Goal: Transaction & Acquisition: Purchase product/service

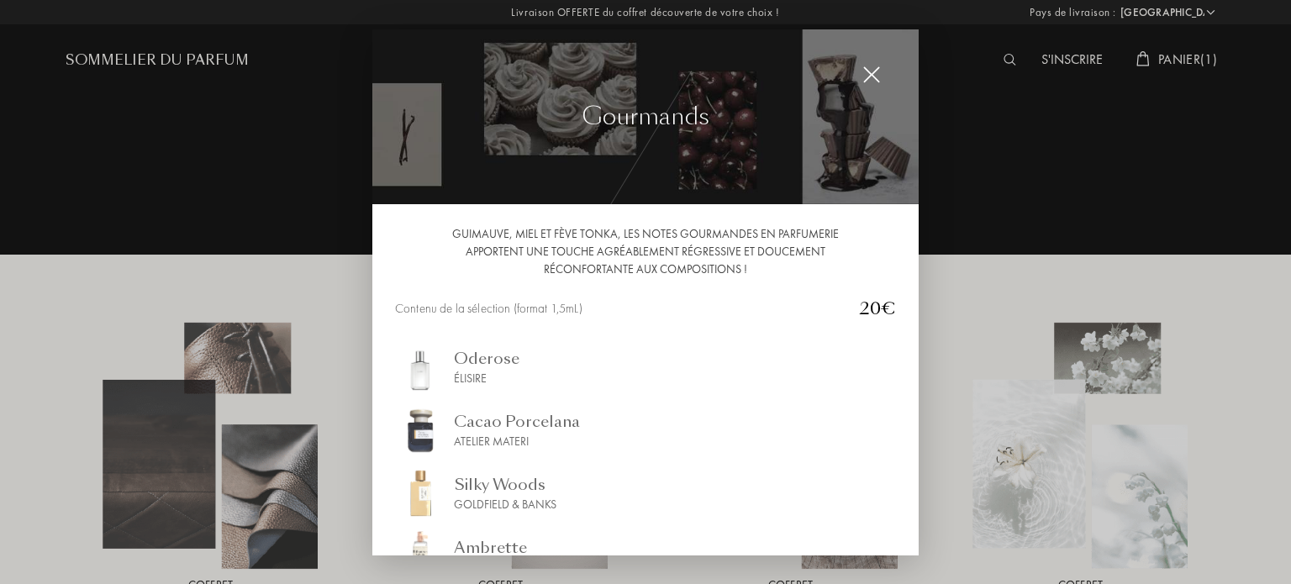
select select "FR"
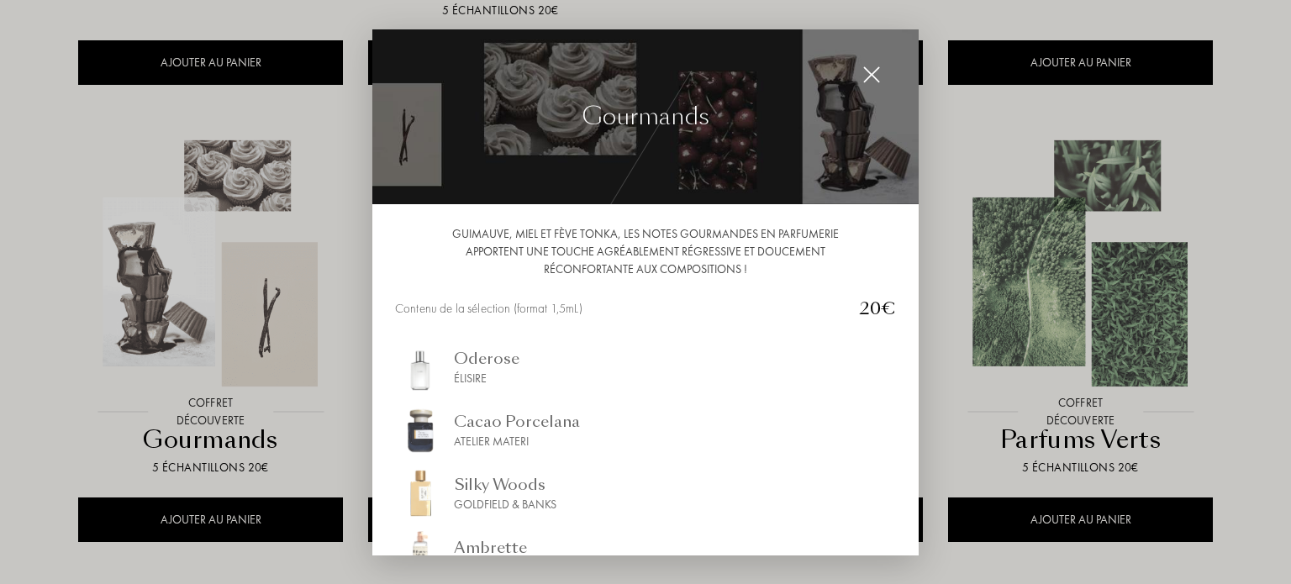
scroll to position [188, 0]
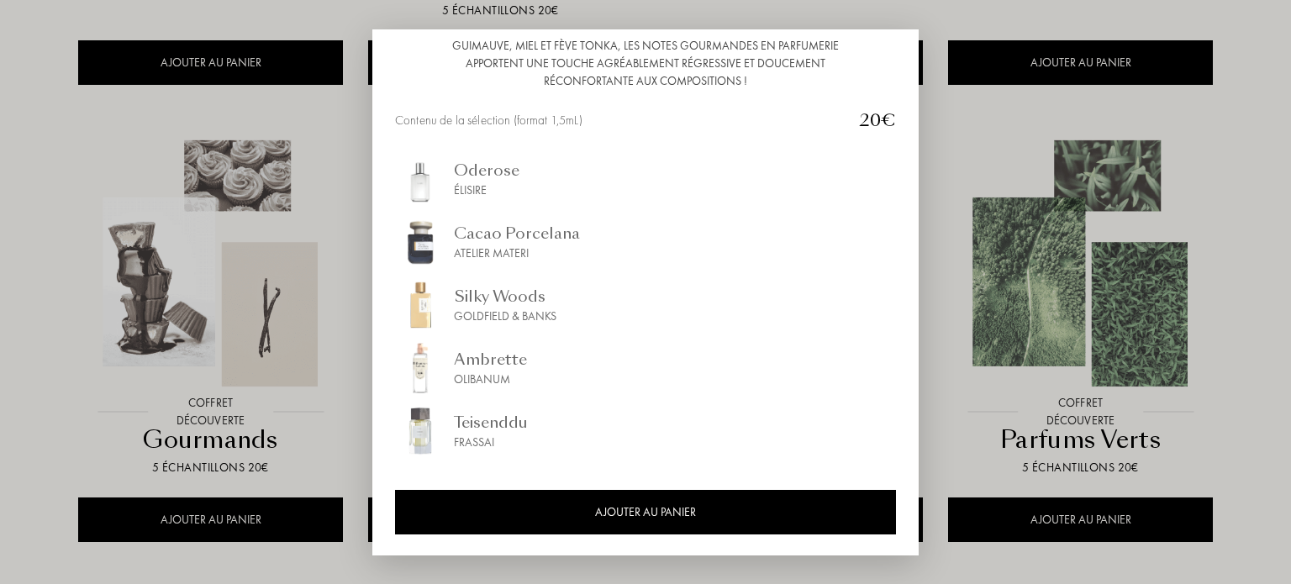
click at [515, 308] on div "Goldfield & Banks" at bounding box center [505, 317] width 103 height 18
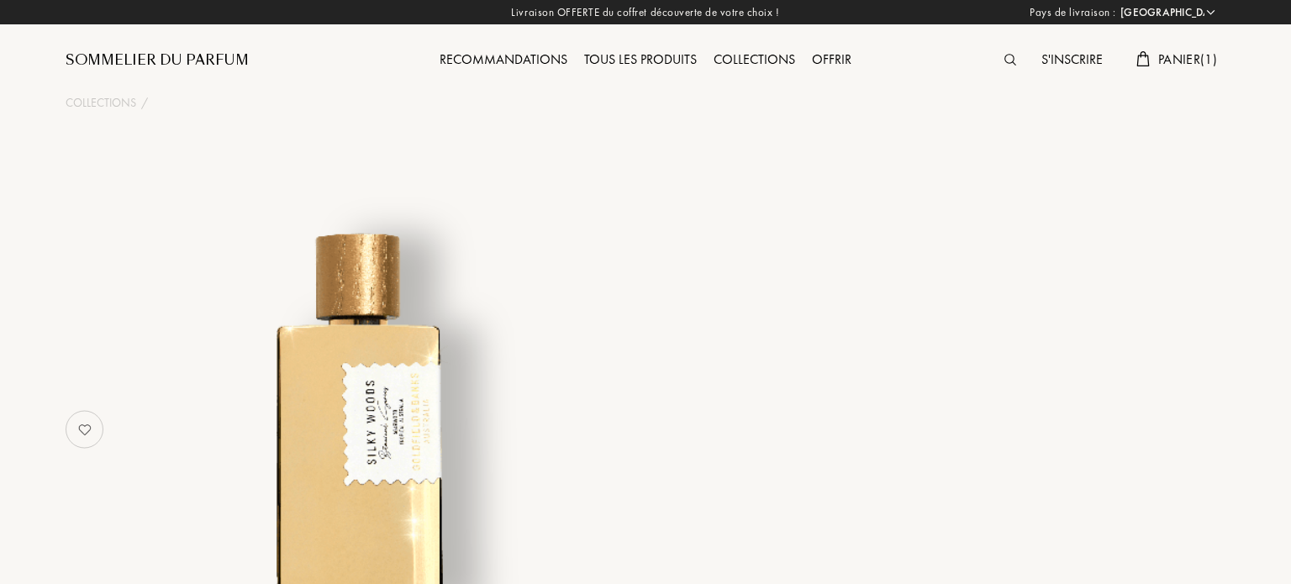
select select "FR"
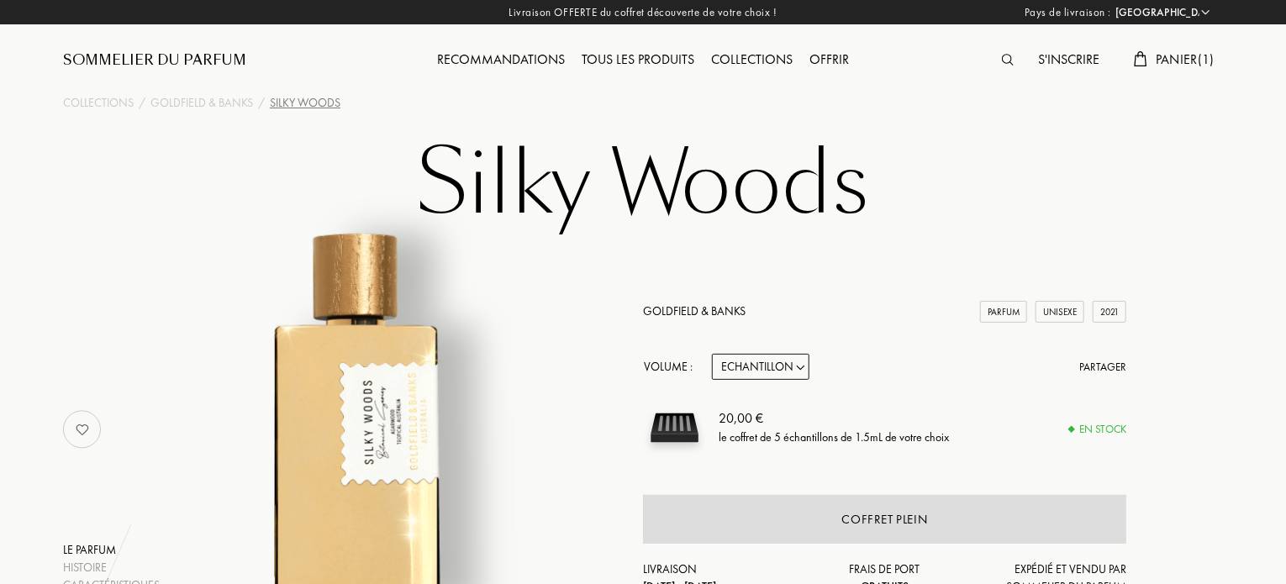
click at [640, 56] on div "Tous les produits" at bounding box center [637, 61] width 129 height 22
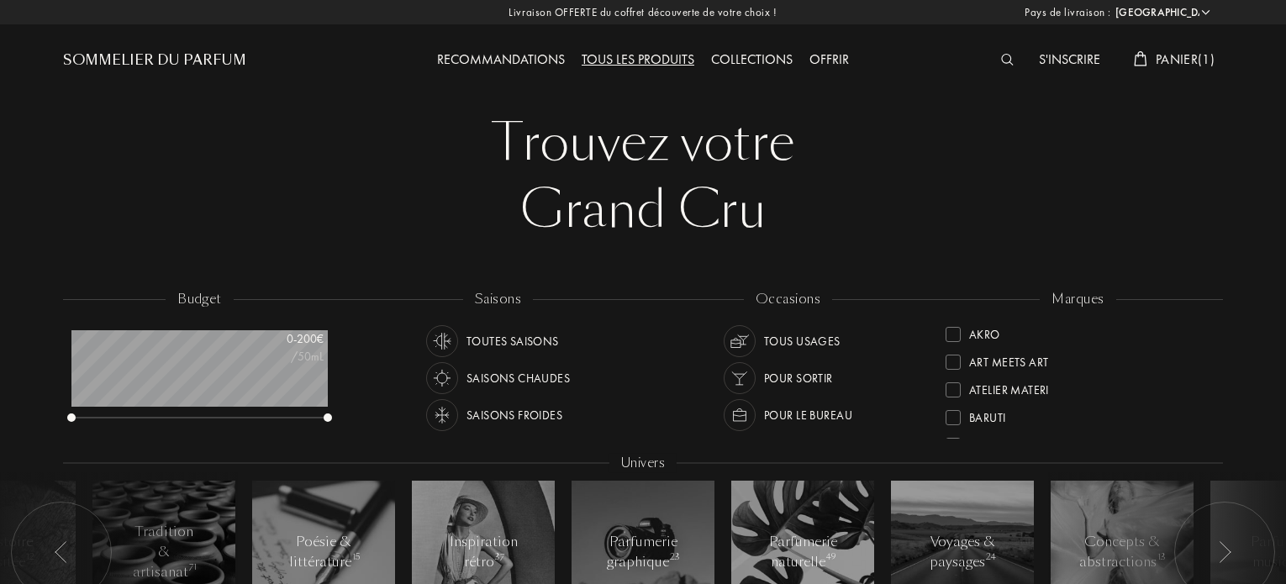
select select "FR"
click at [750, 62] on div "Collections" at bounding box center [751, 61] width 98 height 22
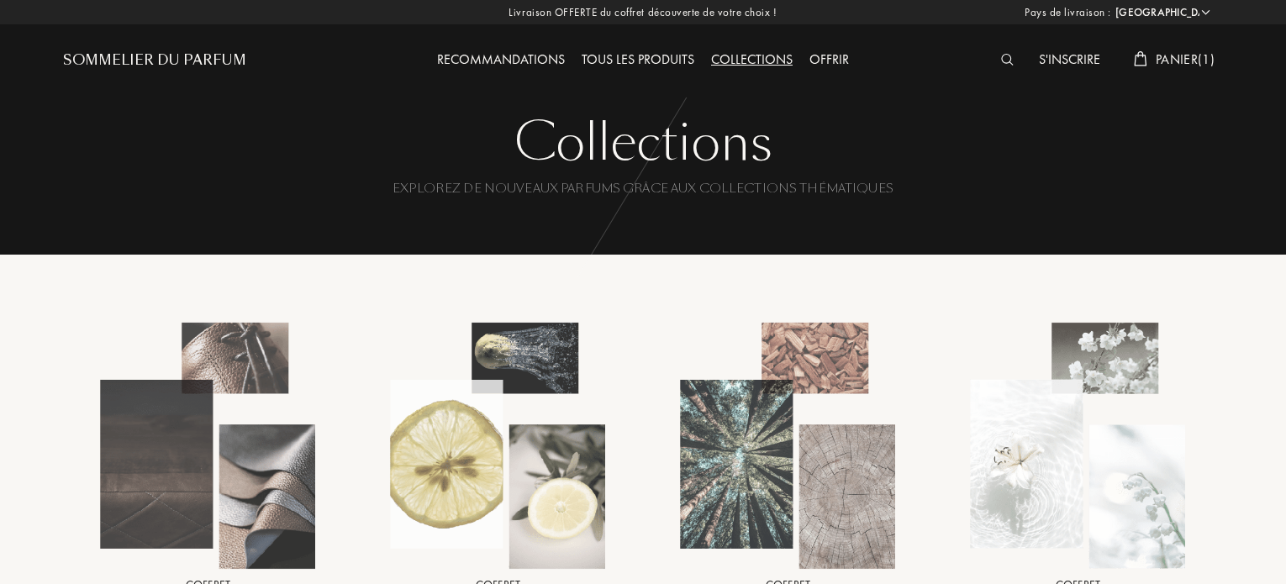
select select "FR"
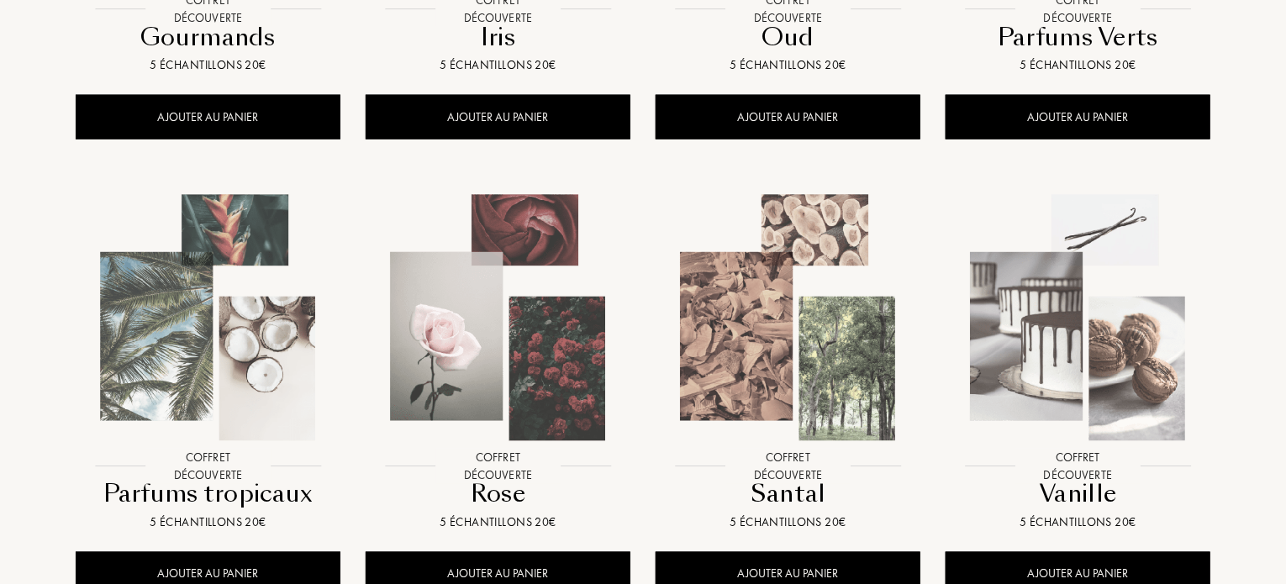
scroll to position [1230, 0]
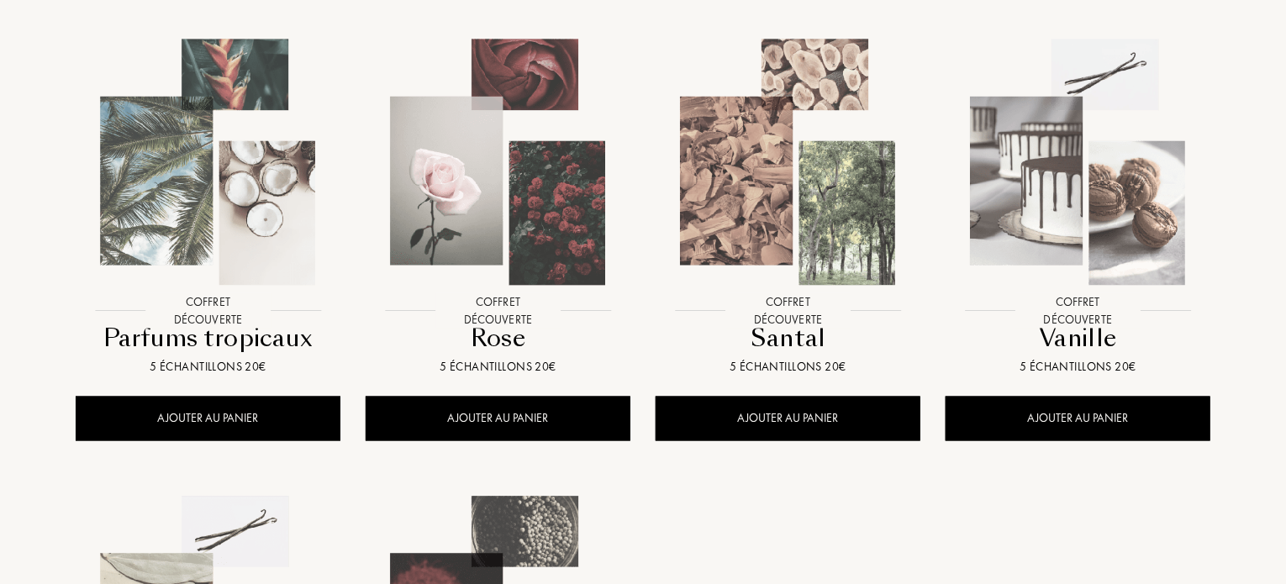
click at [1028, 147] on img at bounding box center [1077, 162] width 261 height 261
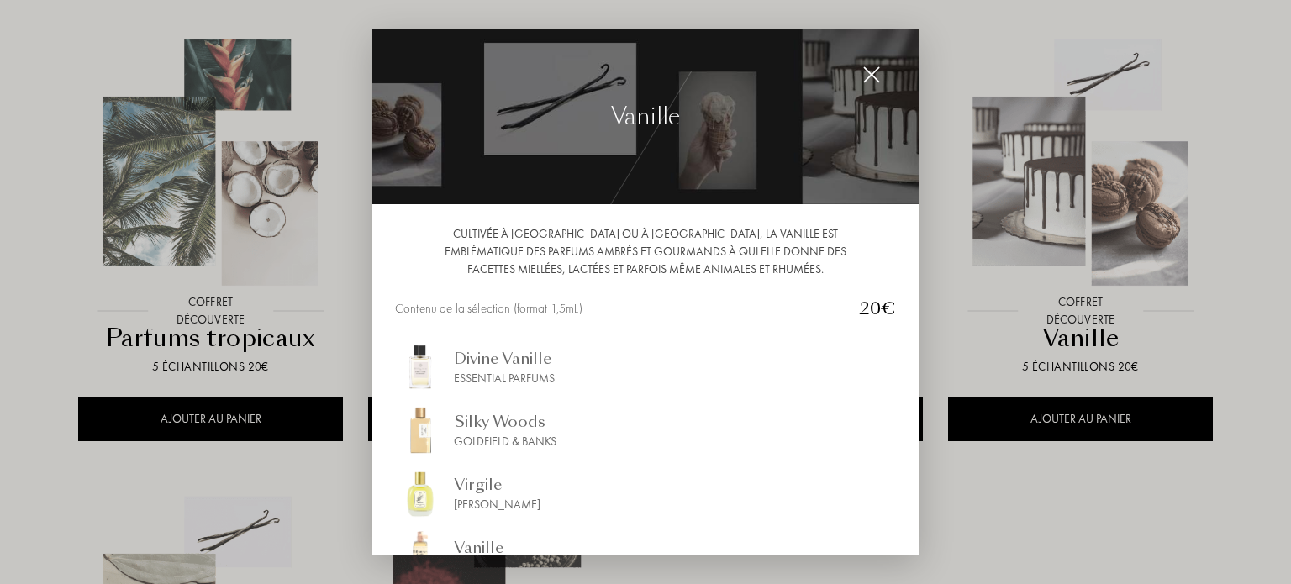
click at [478, 539] on div "Vanille" at bounding box center [482, 547] width 56 height 23
click at [666, 372] on div "Divine Vanille Essential Parfums" at bounding box center [645, 367] width 501 height 50
click at [871, 70] on img at bounding box center [871, 75] width 18 height 18
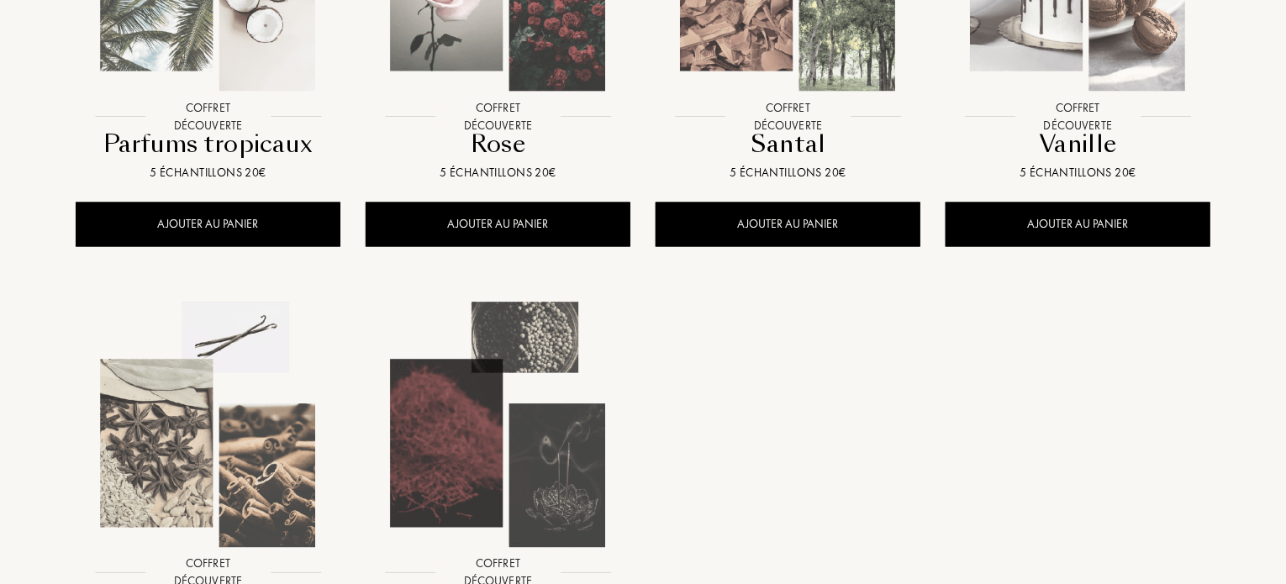
scroll to position [1334, 0]
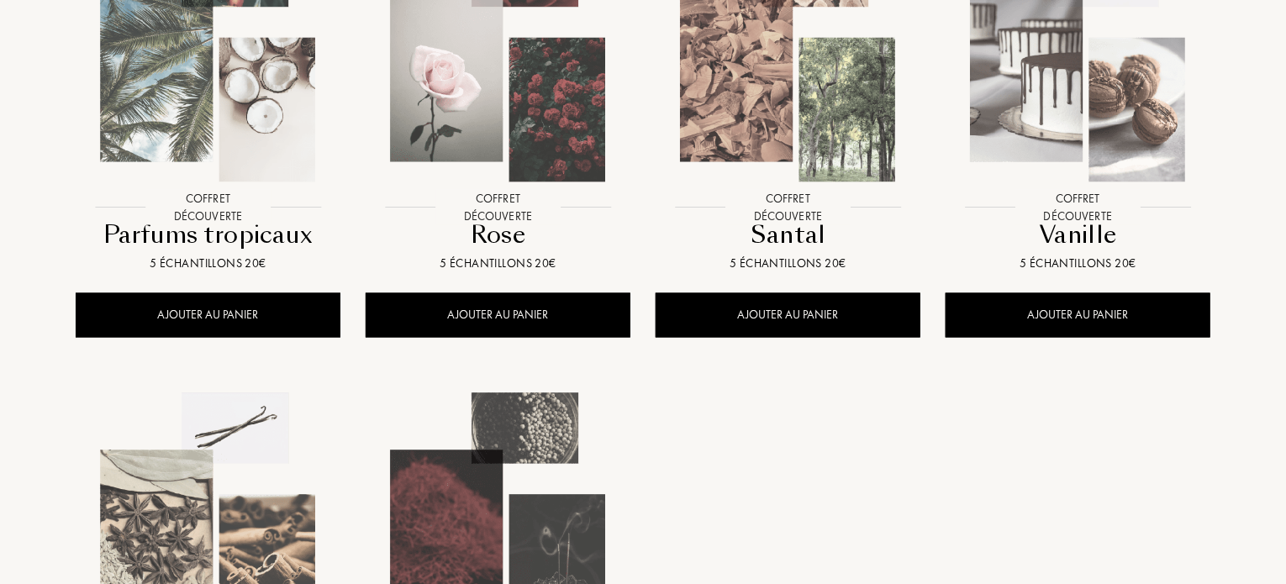
click at [1135, 242] on div "Vanille" at bounding box center [1077, 234] width 251 height 33
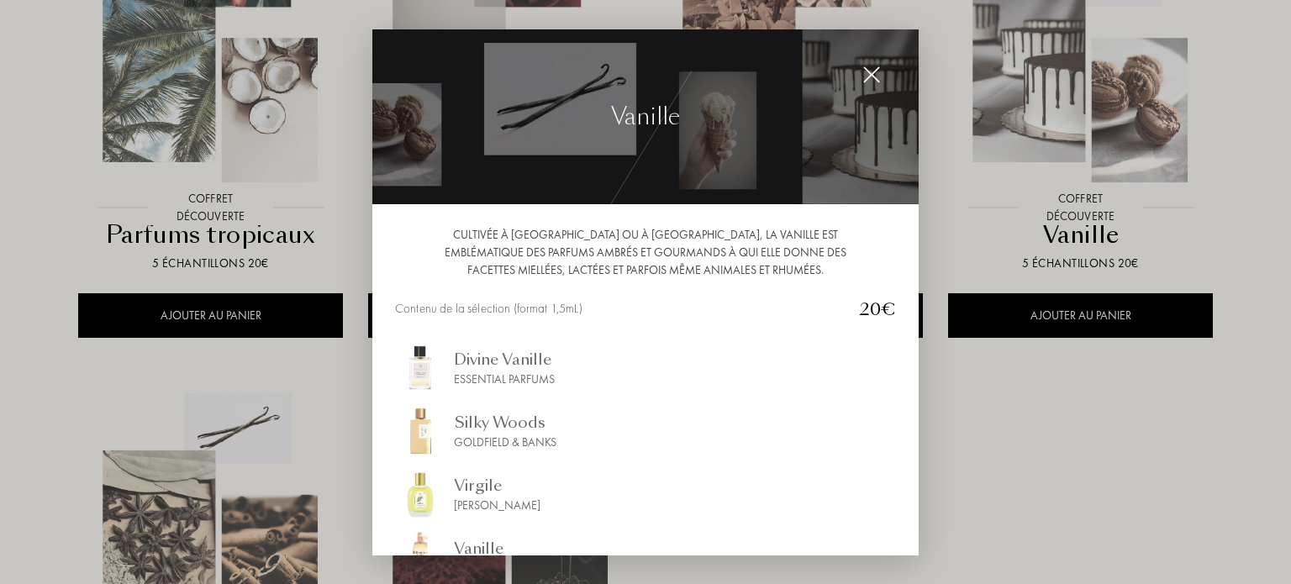
click at [871, 70] on img at bounding box center [871, 75] width 18 height 18
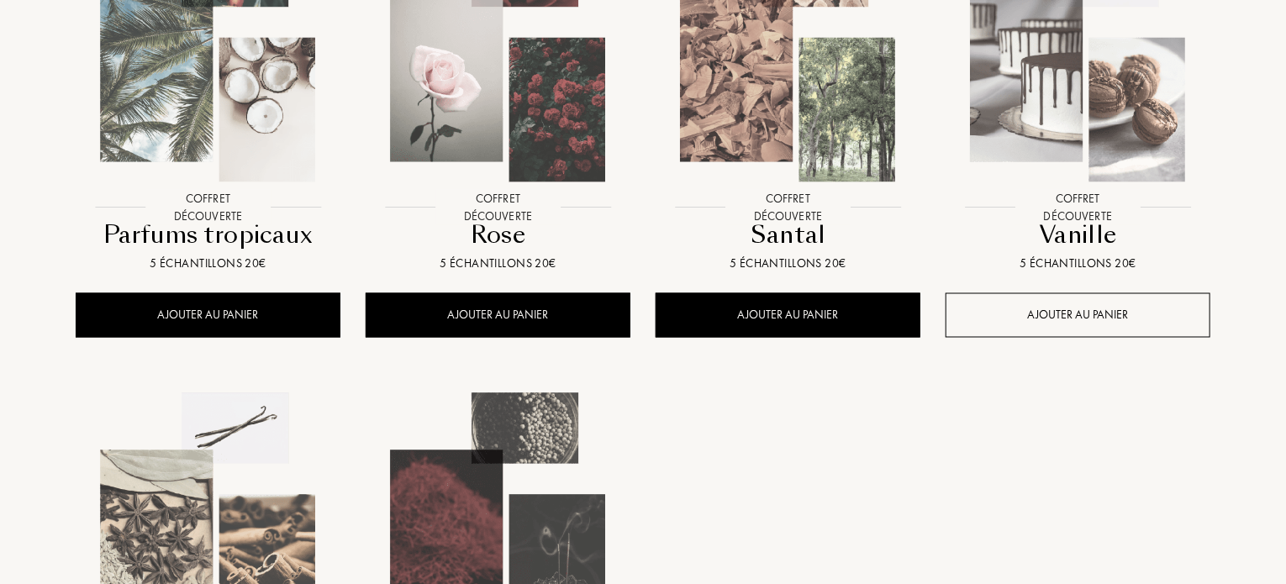
click at [1081, 303] on div "AJOUTER AU PANIER" at bounding box center [1077, 315] width 265 height 45
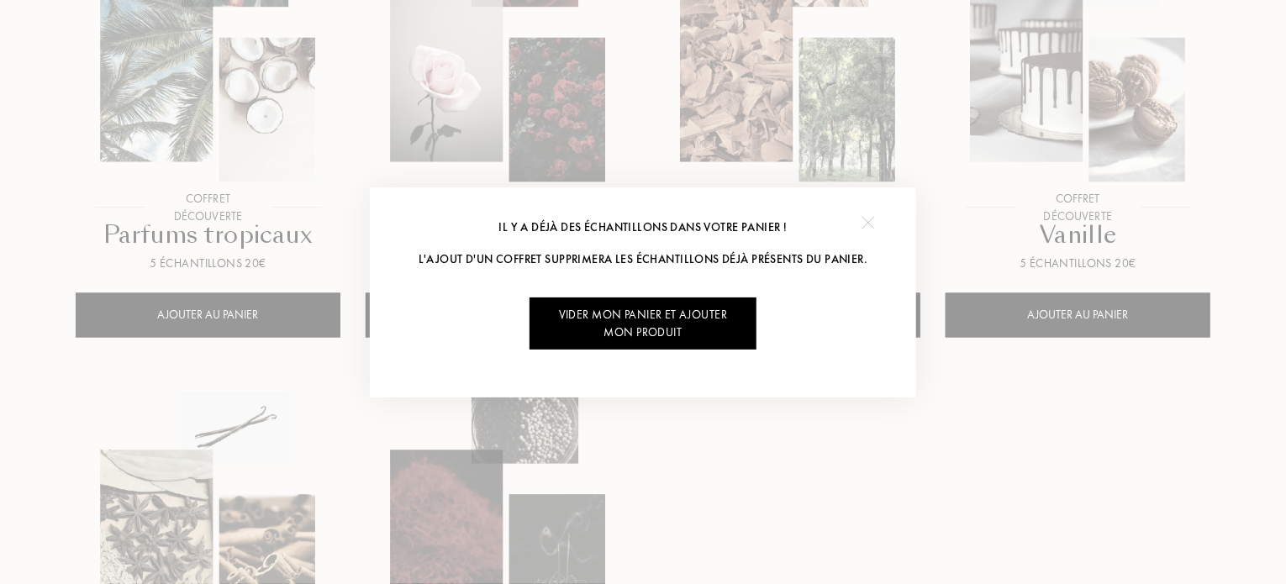
click at [866, 218] on img at bounding box center [867, 223] width 13 height 13
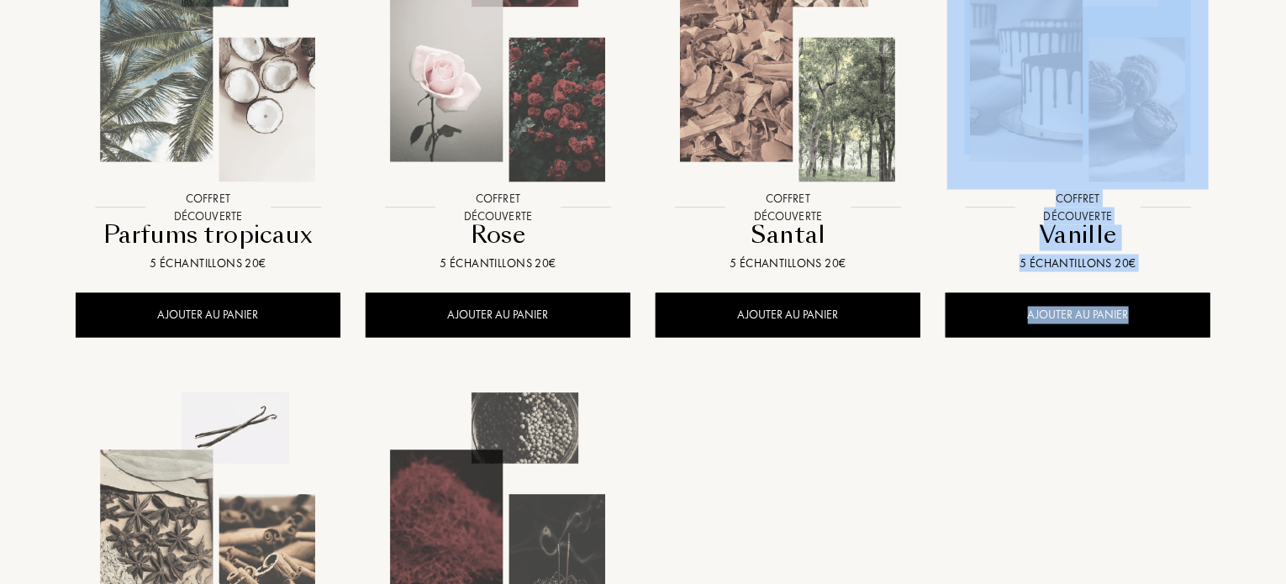
drag, startPoint x: 1285, startPoint y: 292, endPoint x: 1290, endPoint y: 128, distance: 164.8
click at [1285, 128] on html "Pays de livraison : Afghanistan Afrique du Sud Albanie Algérie Allemagne Andorr…" at bounding box center [643, 24] width 1286 height 2716
drag, startPoint x: 1285, startPoint y: 310, endPoint x: 1257, endPoint y: 102, distance: 210.2
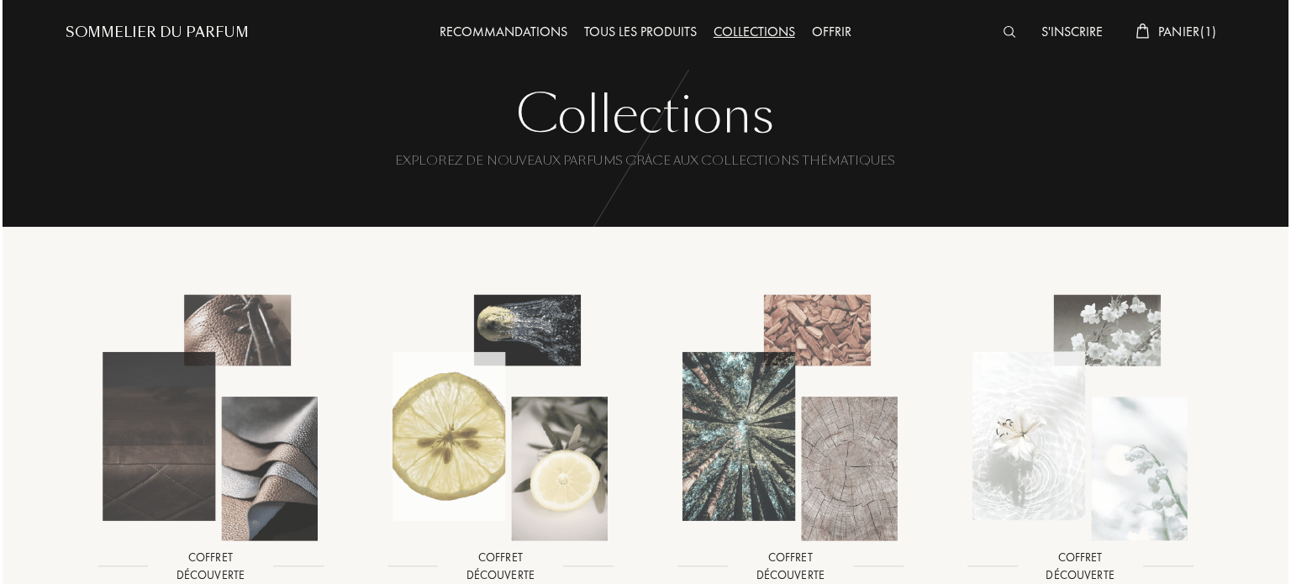
scroll to position [0, 0]
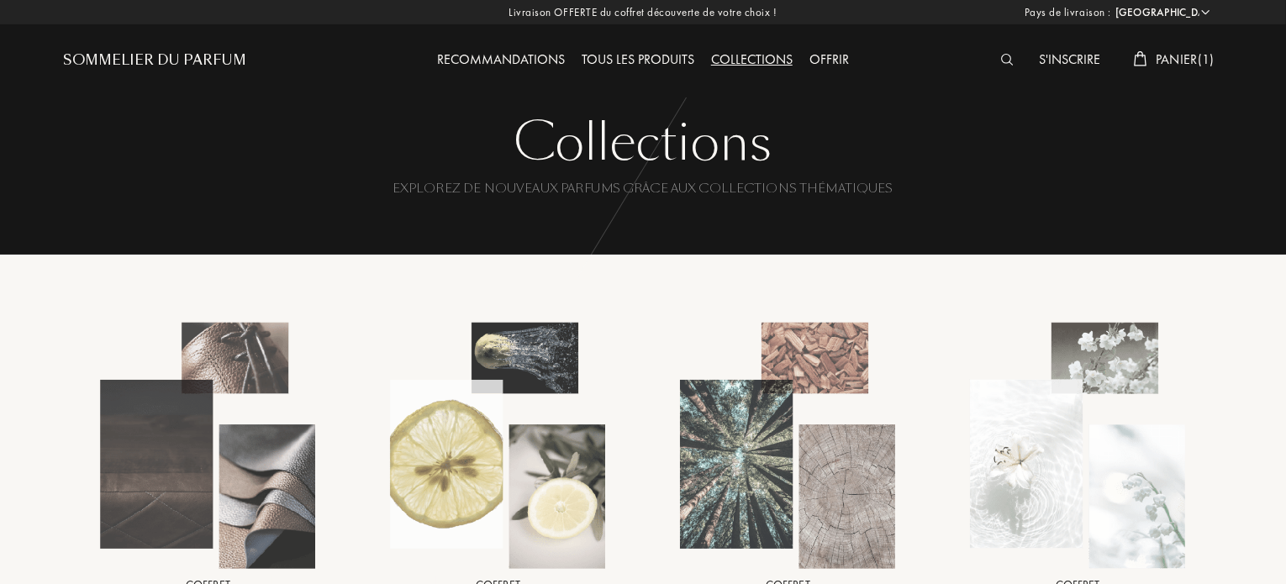
click at [1186, 53] on span "Panier ( 1 )" at bounding box center [1184, 59] width 59 height 18
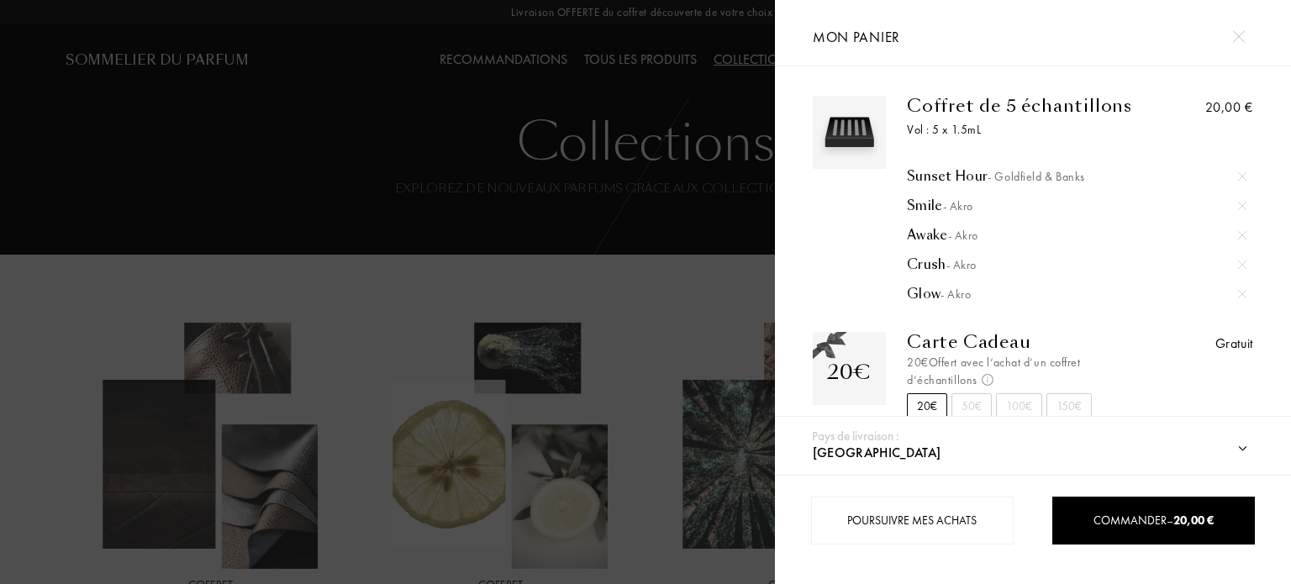
click at [960, 173] on div "Sunset Hour - Goldfield & Banks" at bounding box center [1076, 176] width 339 height 17
click at [1241, 172] on img at bounding box center [1242, 176] width 8 height 8
click at [924, 175] on div "Smile - Akro" at bounding box center [1076, 176] width 339 height 17
click at [933, 231] on div "Crush - Akro" at bounding box center [1076, 235] width 339 height 17
click at [922, 261] on div "Glow - Akro" at bounding box center [1076, 264] width 339 height 17
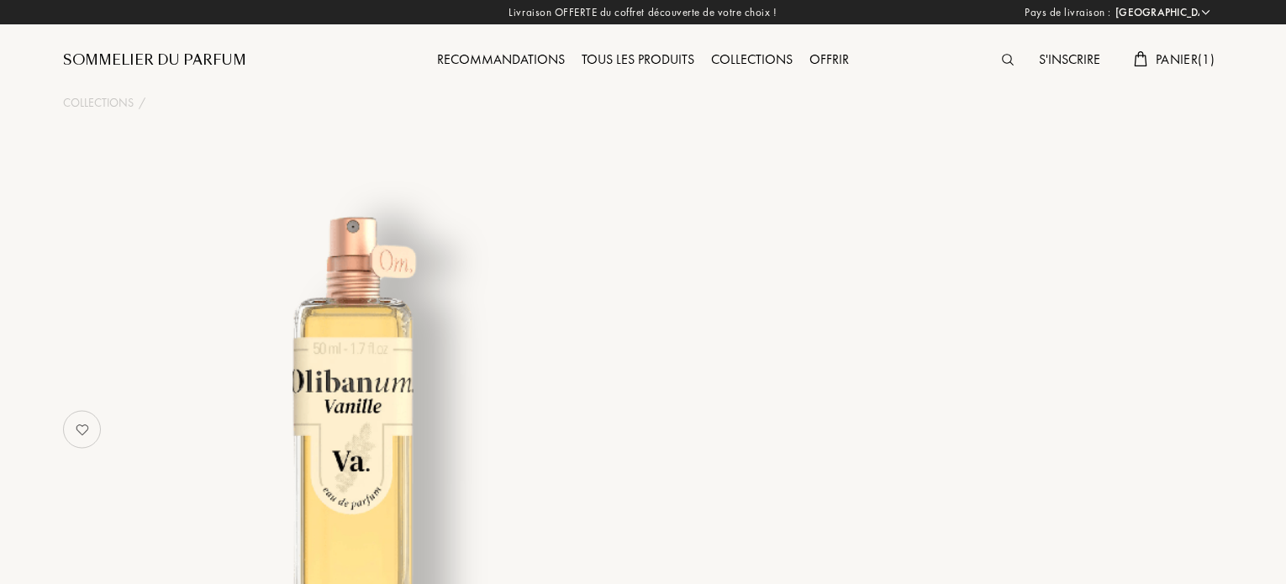
select select "FR"
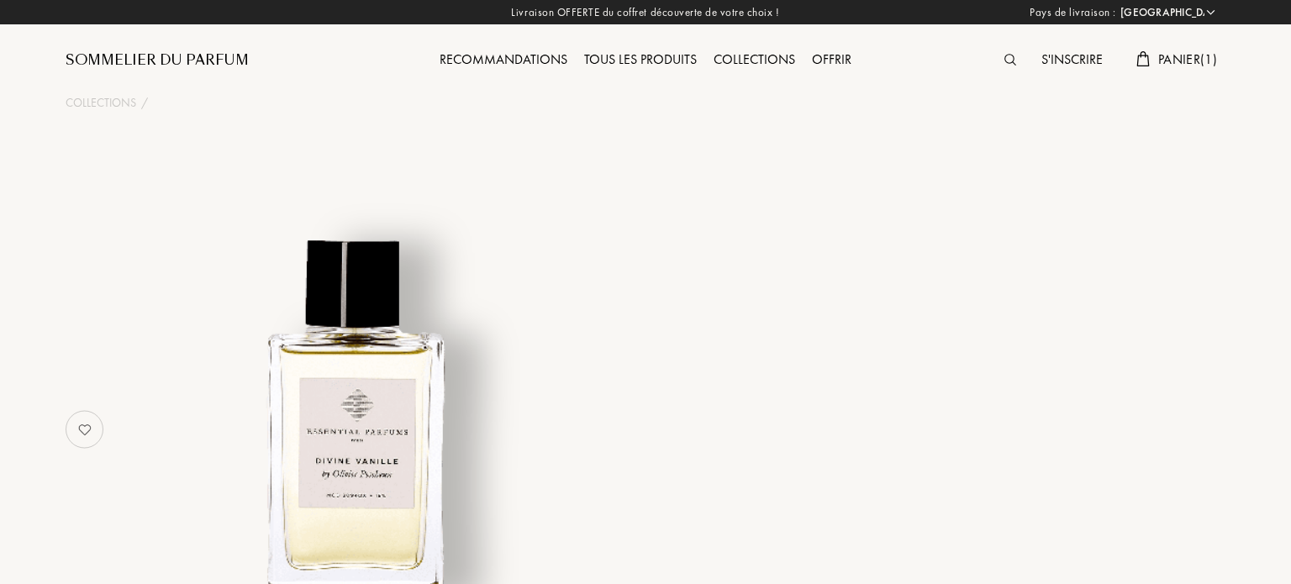
select select "FR"
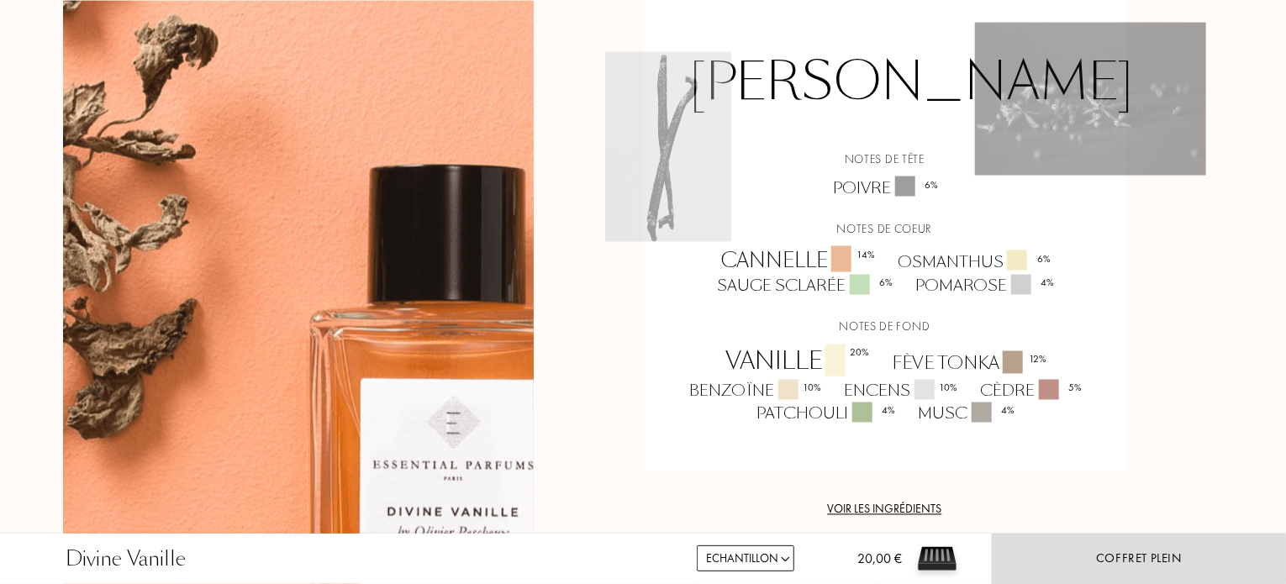
scroll to position [1368, 0]
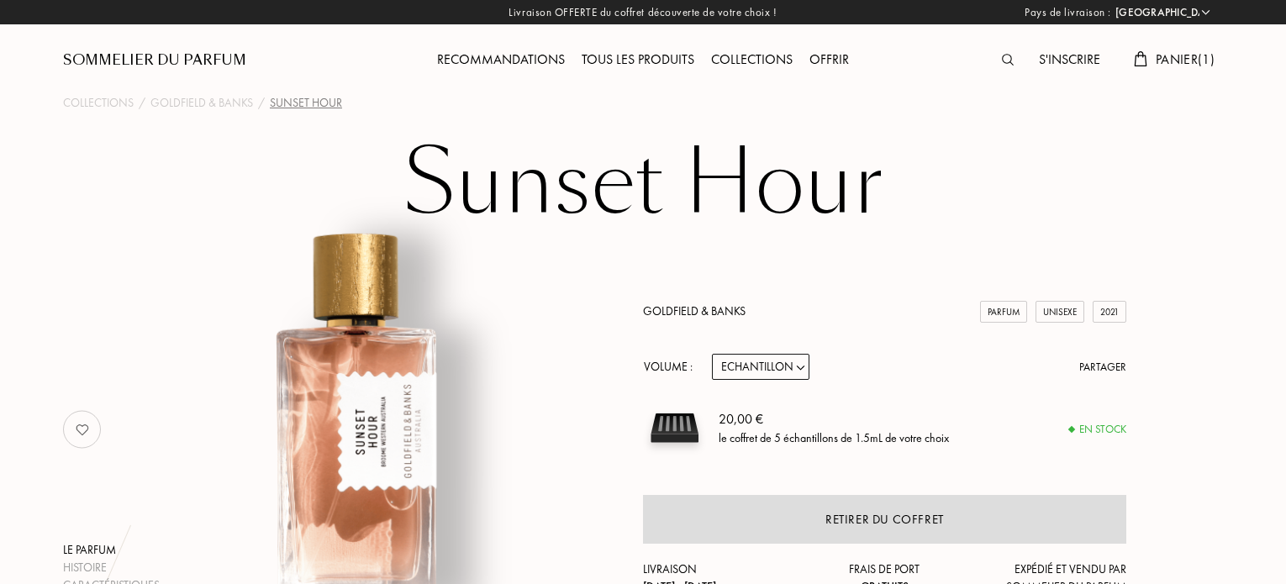
select select "FR"
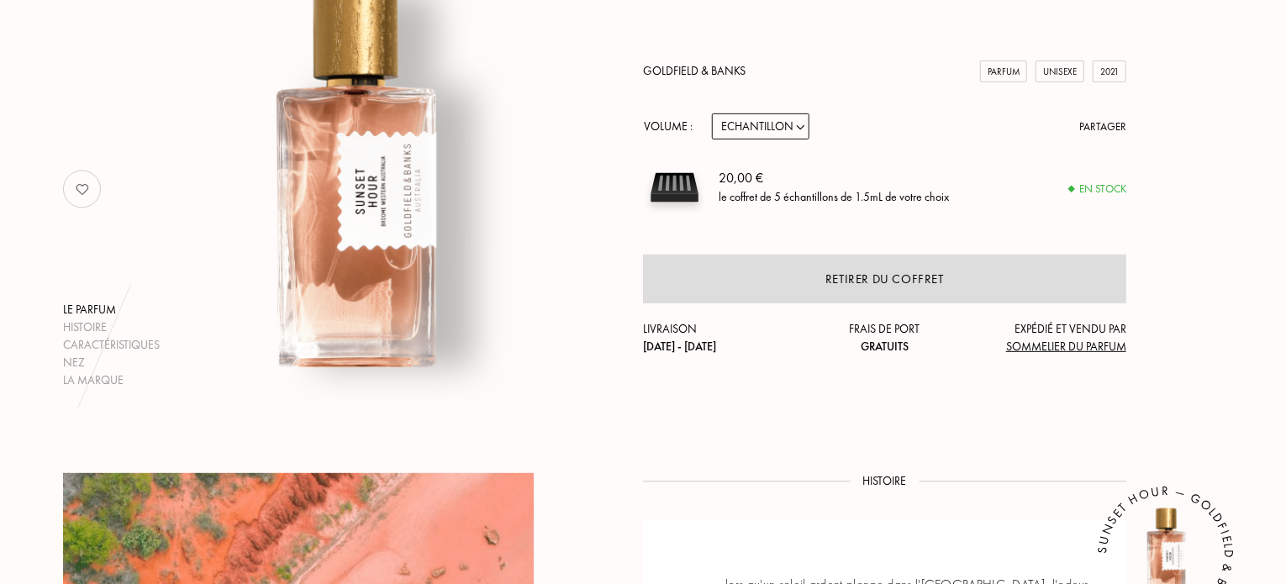
scroll to position [97, 0]
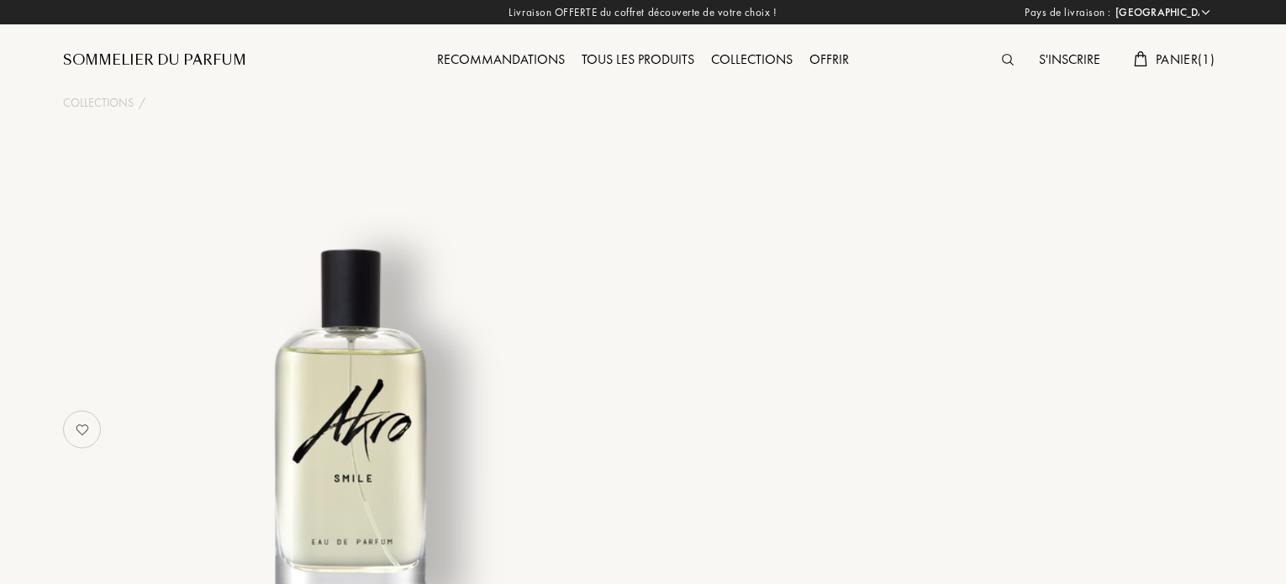
select select "FR"
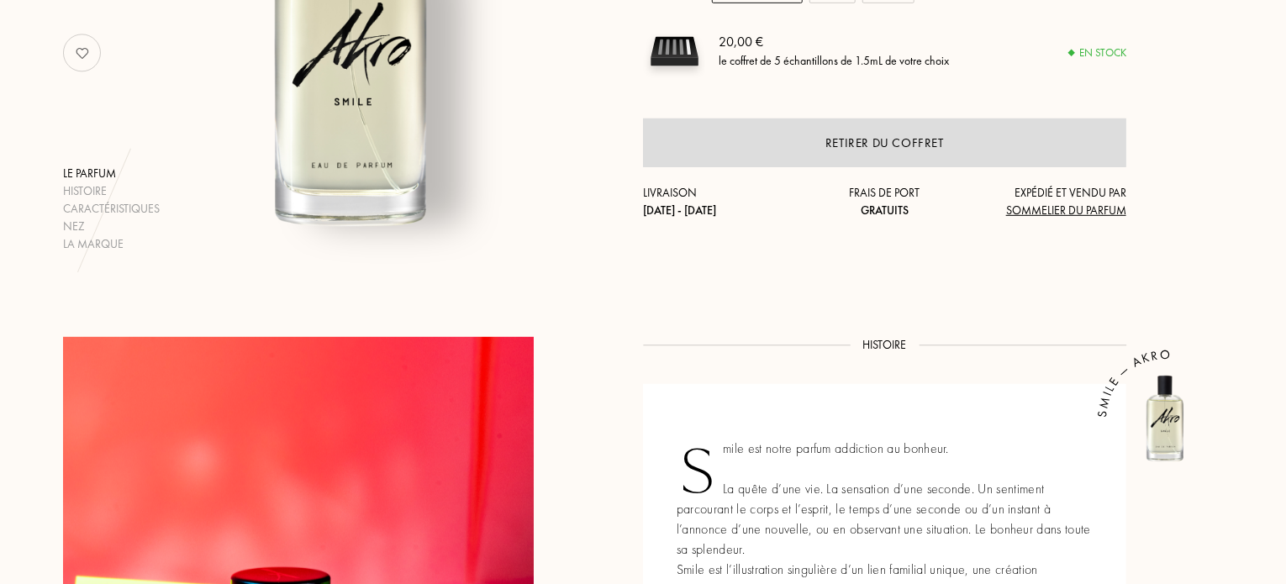
scroll to position [301, 0]
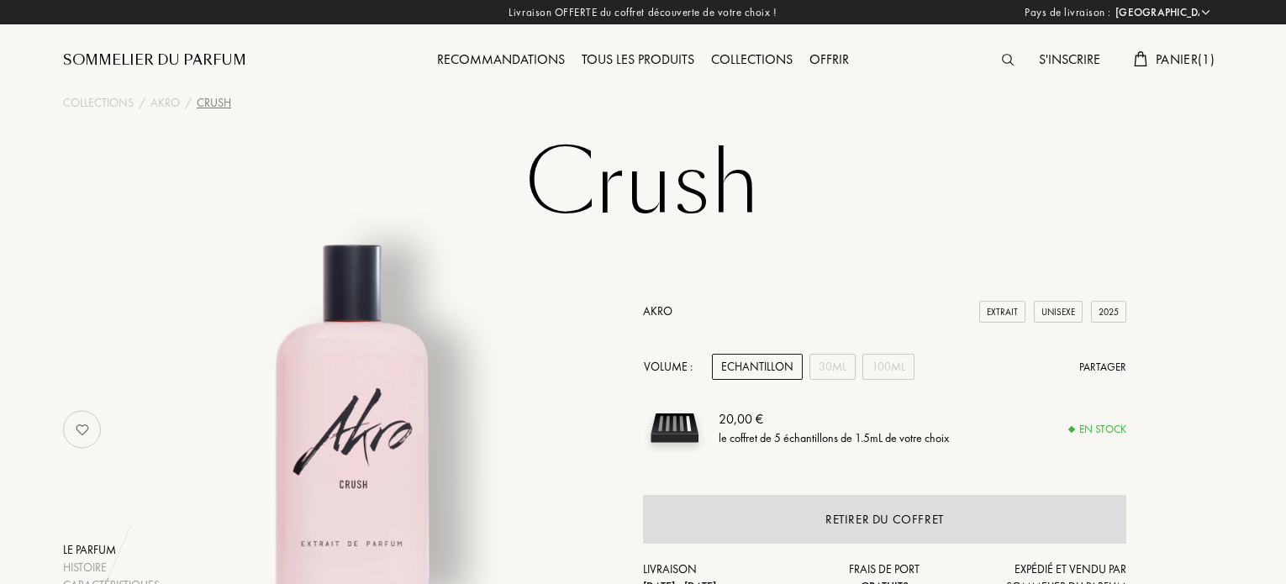
select select "FR"
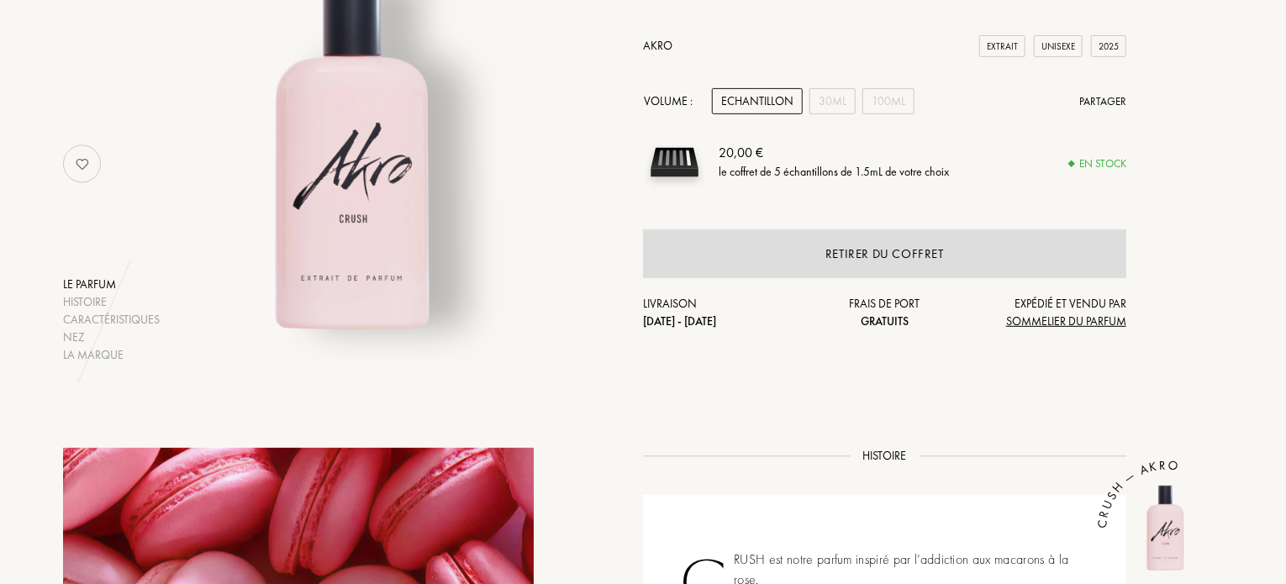
scroll to position [192, 0]
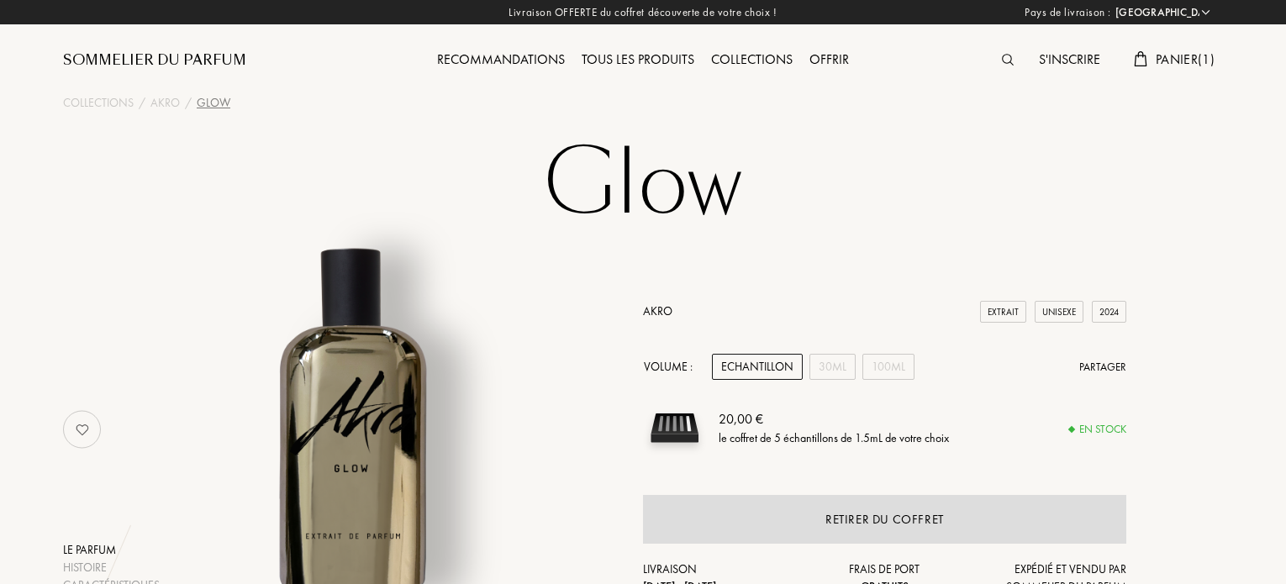
select select "FR"
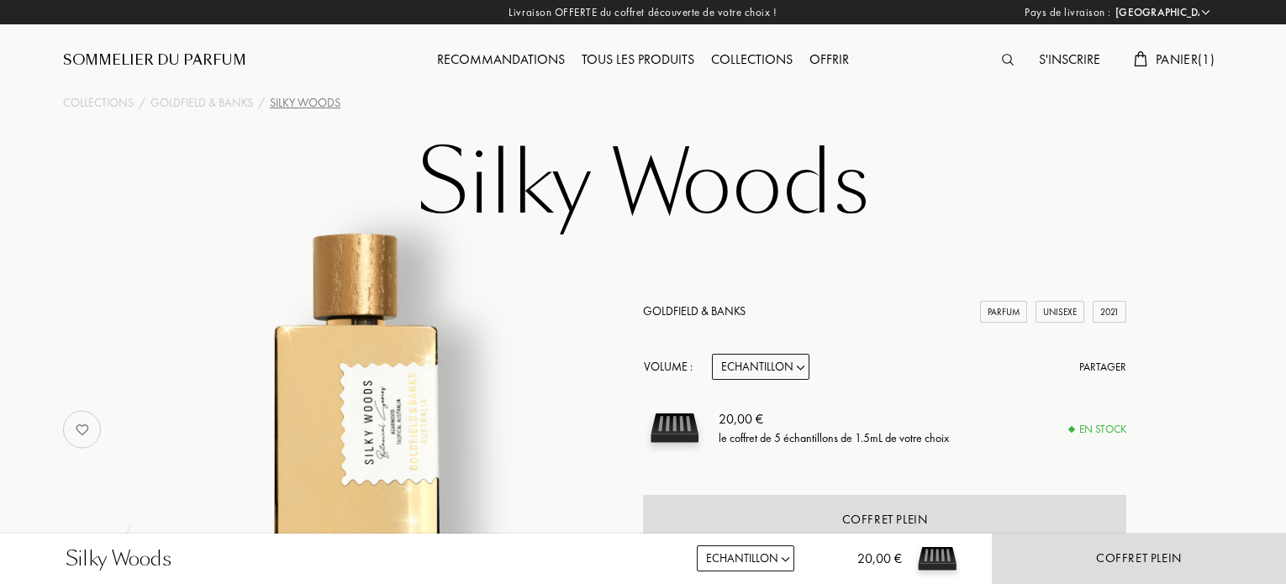
select select "FR"
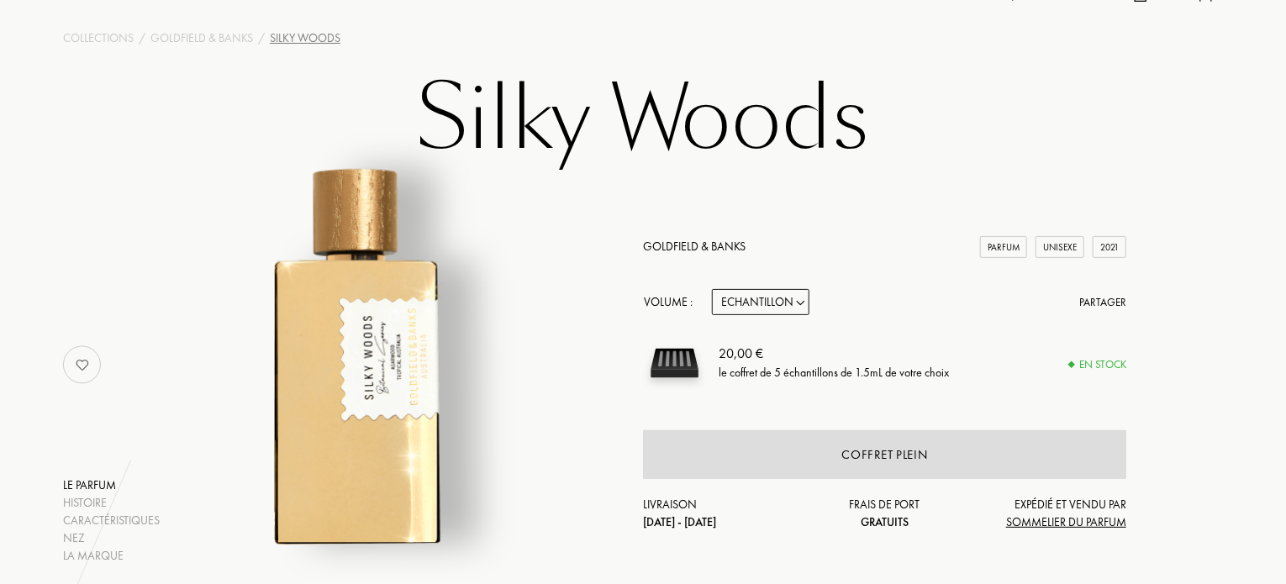
scroll to position [17, 0]
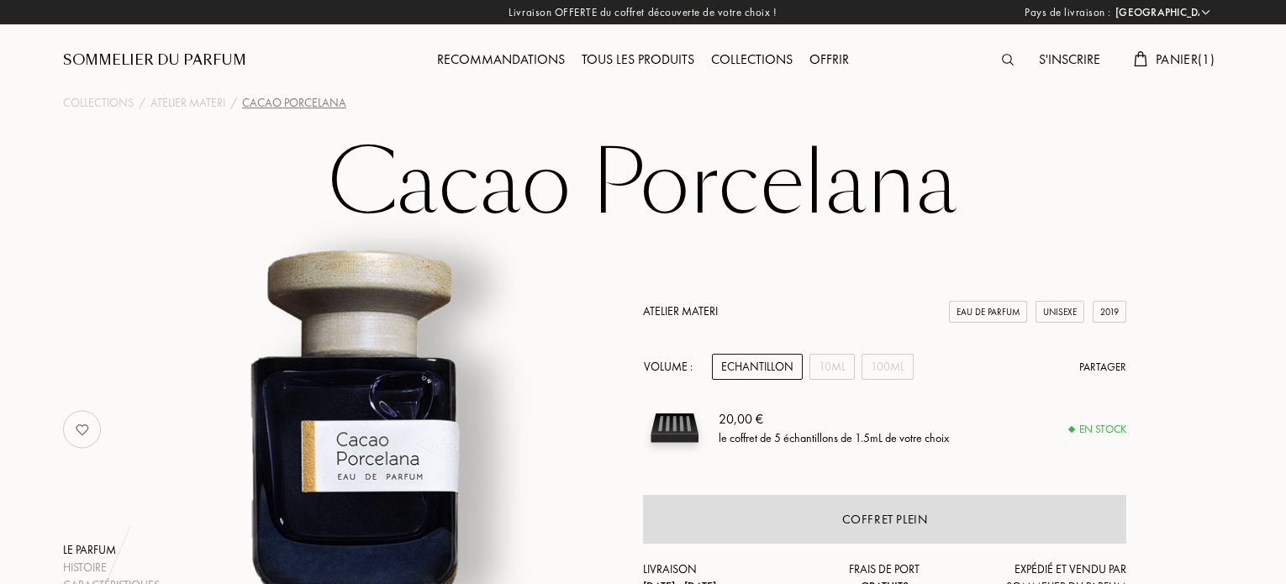
select select "FR"
